Goal: Information Seeking & Learning: Compare options

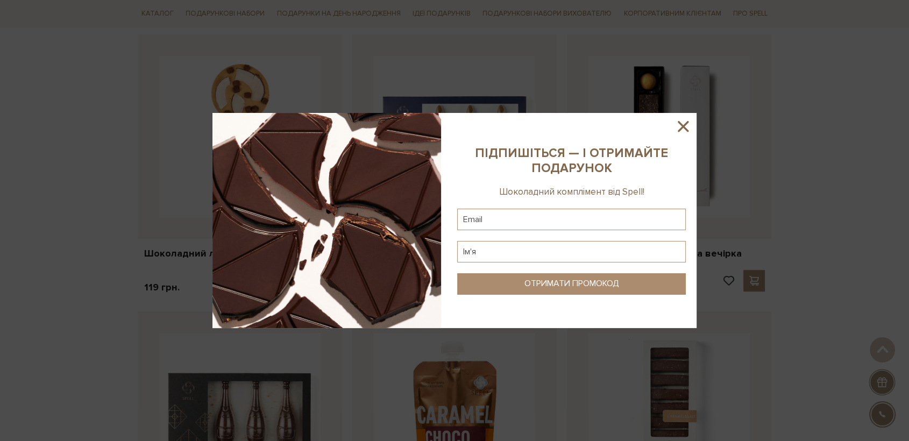
click at [689, 120] on icon at bounding box center [683, 126] width 18 height 18
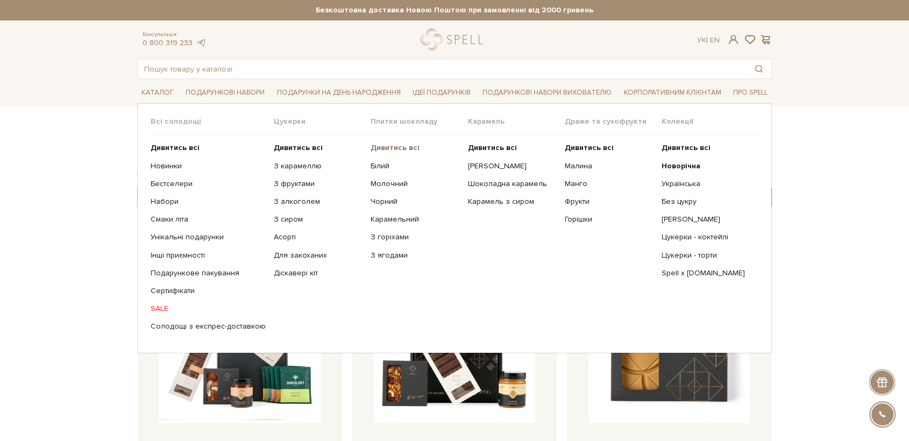
click at [395, 146] on b "Дивитись всі" at bounding box center [395, 147] width 49 height 9
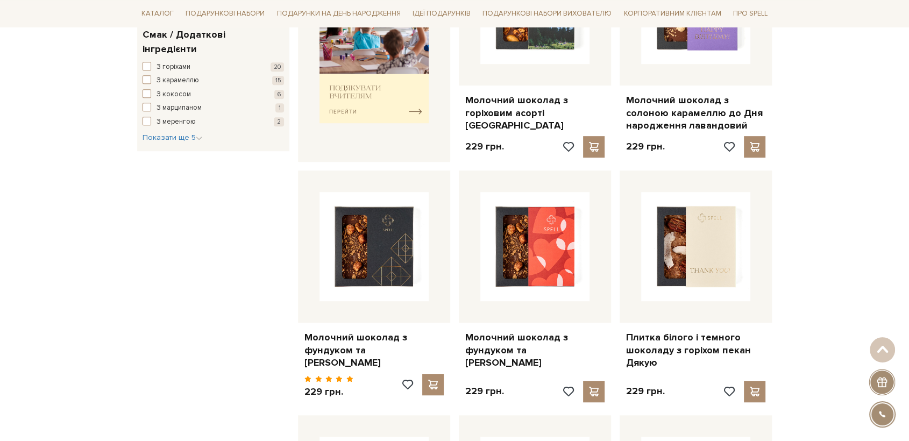
scroll to position [538, 0]
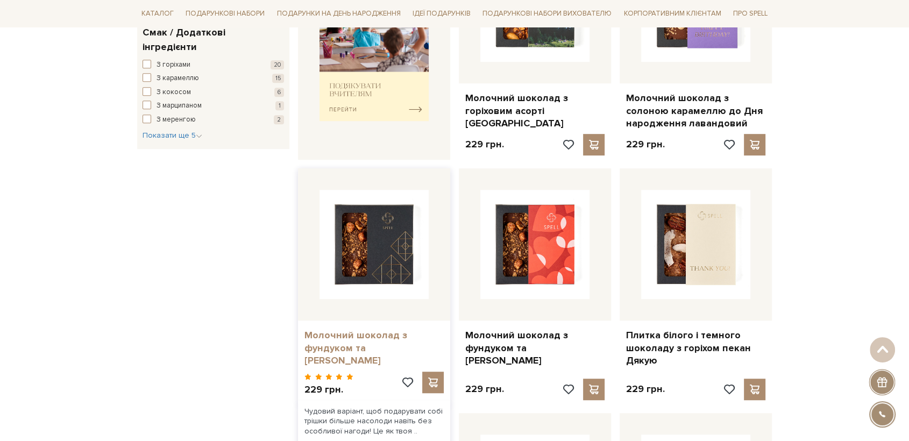
click at [341, 332] on link "Молочний шоколад з фундуком та [PERSON_NAME]" at bounding box center [373, 348] width 139 height 38
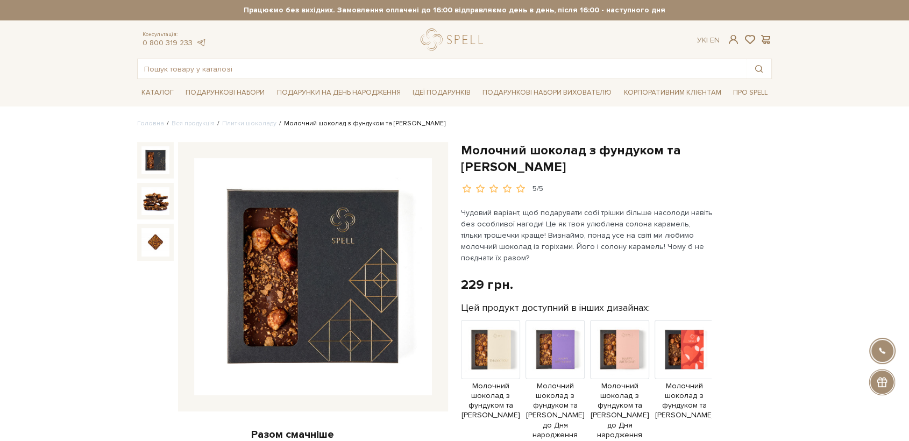
drag, startPoint x: 533, startPoint y: 169, endPoint x: 458, endPoint y: 154, distance: 76.3
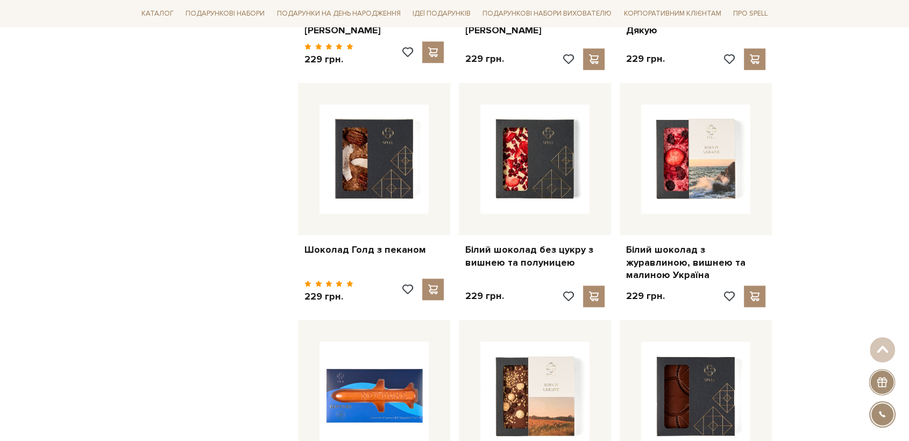
scroll to position [896, 0]
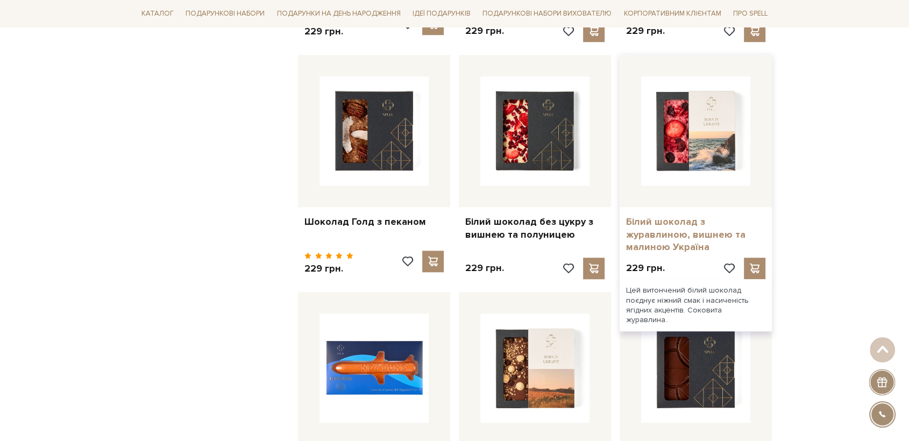
click at [703, 216] on link "Білий шоколад з журавлиною, вишнею та малиною Україна" at bounding box center [695, 235] width 139 height 38
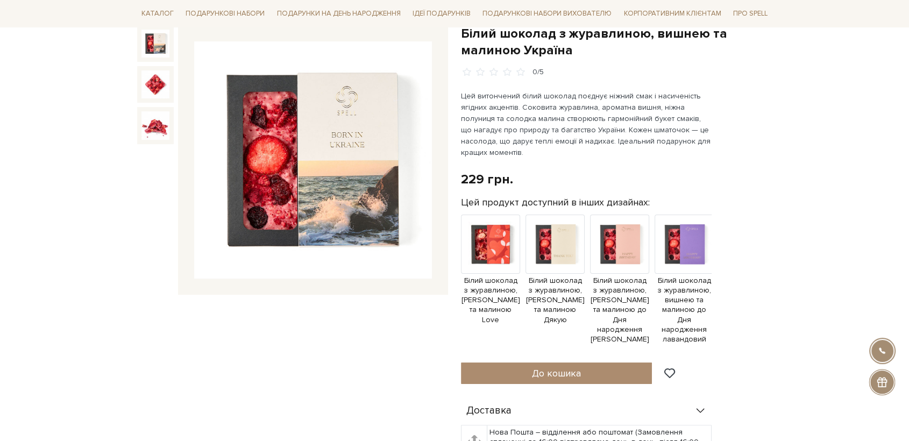
scroll to position [119, 0]
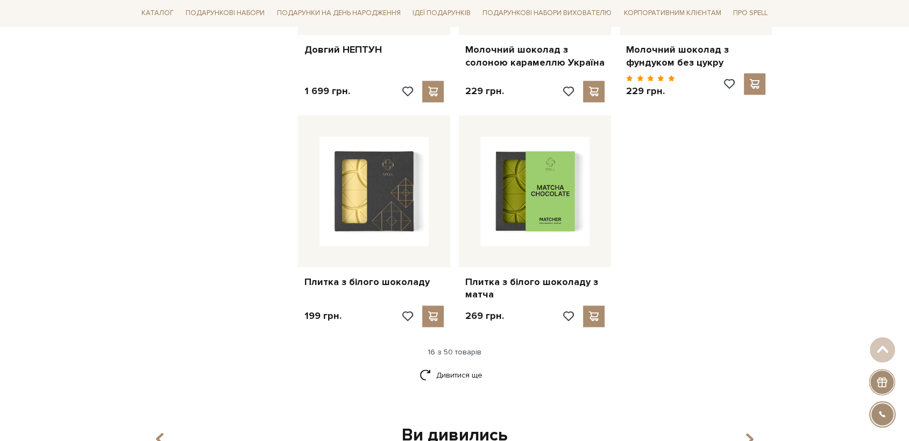
scroll to position [1374, 0]
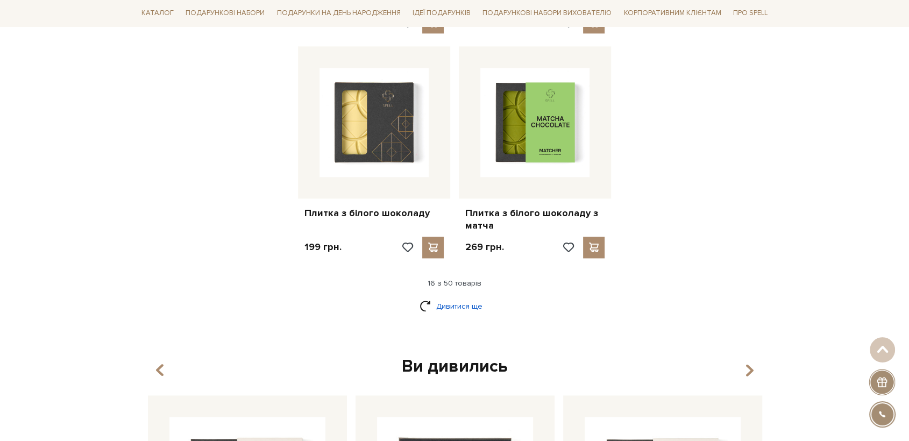
click at [460, 297] on link "Дивитися ще" at bounding box center [455, 306] width 70 height 19
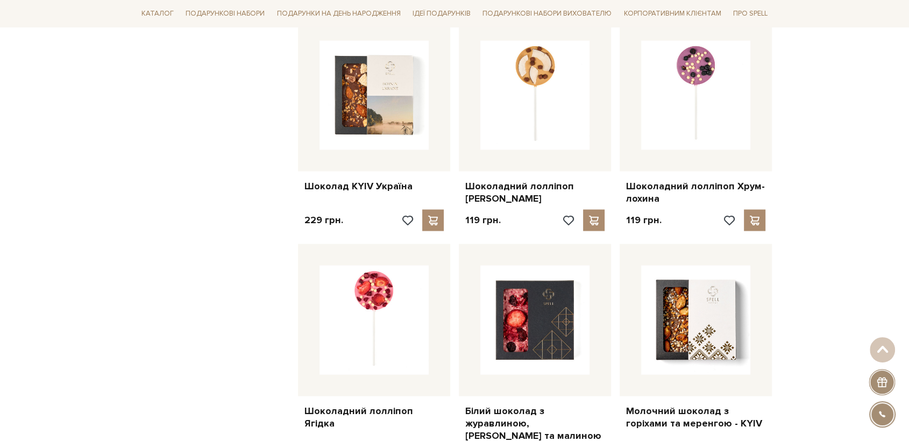
scroll to position [2152, 0]
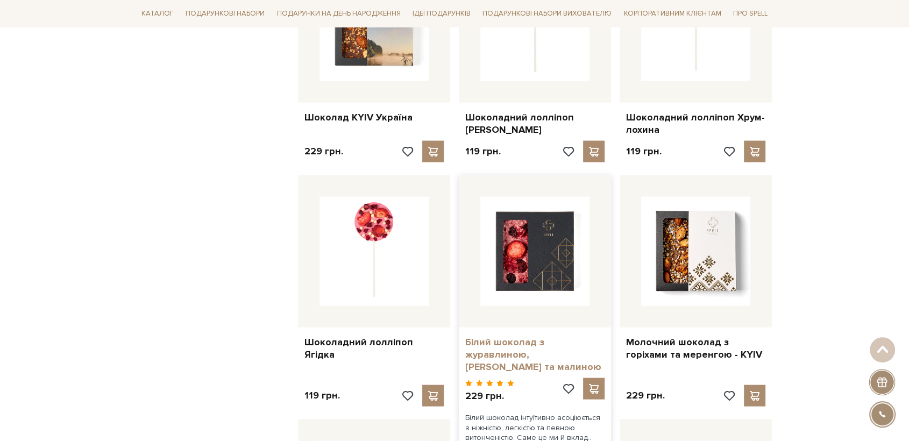
click at [523, 336] on link "Білий шоколад з журавлиною, [PERSON_NAME] та малиною" at bounding box center [534, 355] width 139 height 38
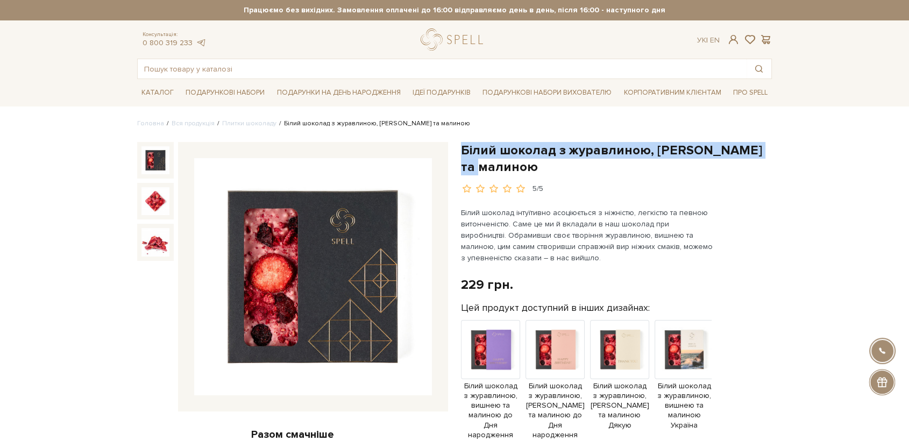
drag, startPoint x: 472, startPoint y: 165, endPoint x: 456, endPoint y: 152, distance: 21.0
copy h1 "Білий шоколад з журавлиною, [PERSON_NAME] та малиною"
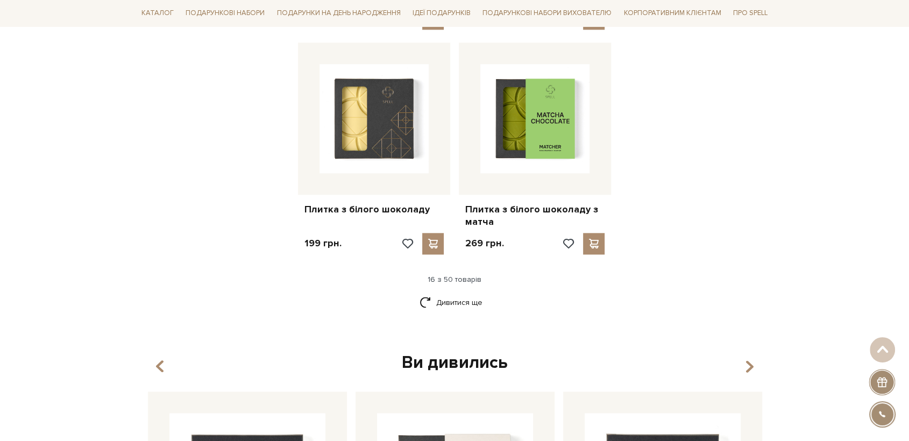
scroll to position [1381, 0]
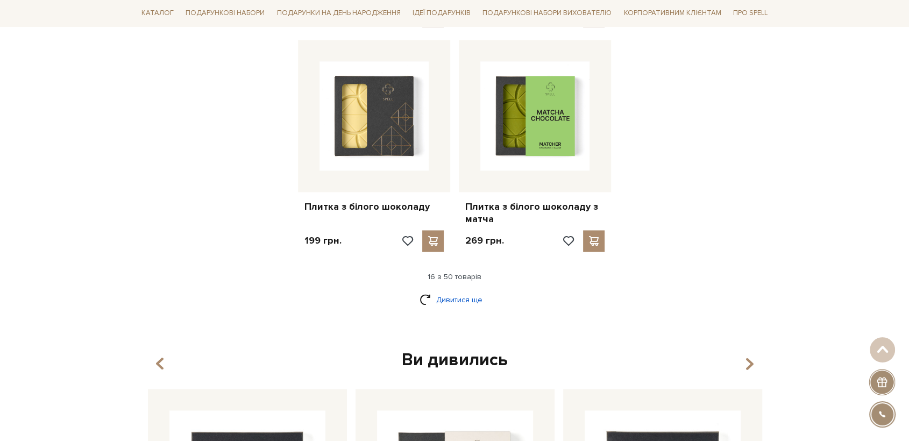
click at [484, 290] on link "Дивитися ще" at bounding box center [455, 299] width 70 height 19
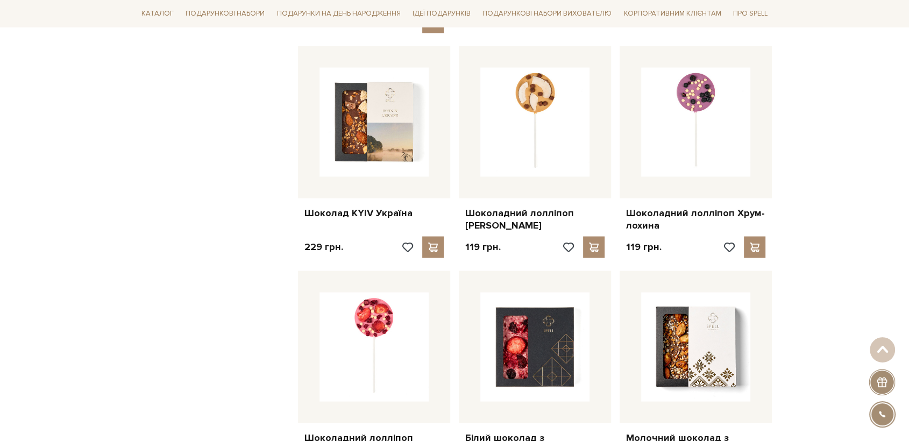
scroll to position [1799, 0]
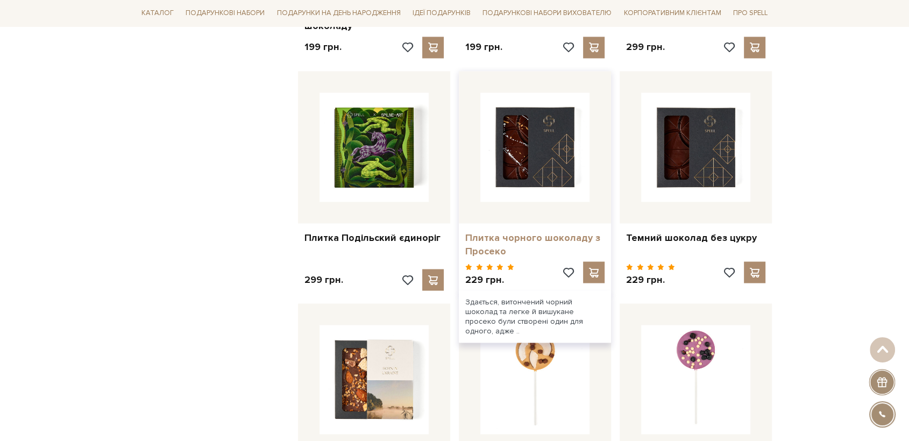
click at [514, 232] on link "Плитка чорного шоколаду з Просеко" at bounding box center [534, 244] width 139 height 25
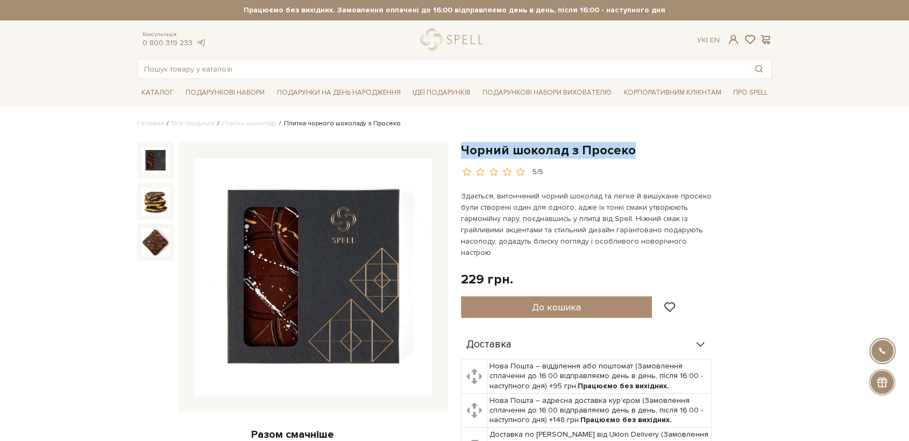
drag, startPoint x: 462, startPoint y: 150, endPoint x: 626, endPoint y: 157, distance: 164.2
click at [626, 157] on h1 "Чорний шоколад з Просеко" at bounding box center [616, 150] width 311 height 17
copy h1 "Чорний шоколад з Просеко"
